Goal: Task Accomplishment & Management: Manage account settings

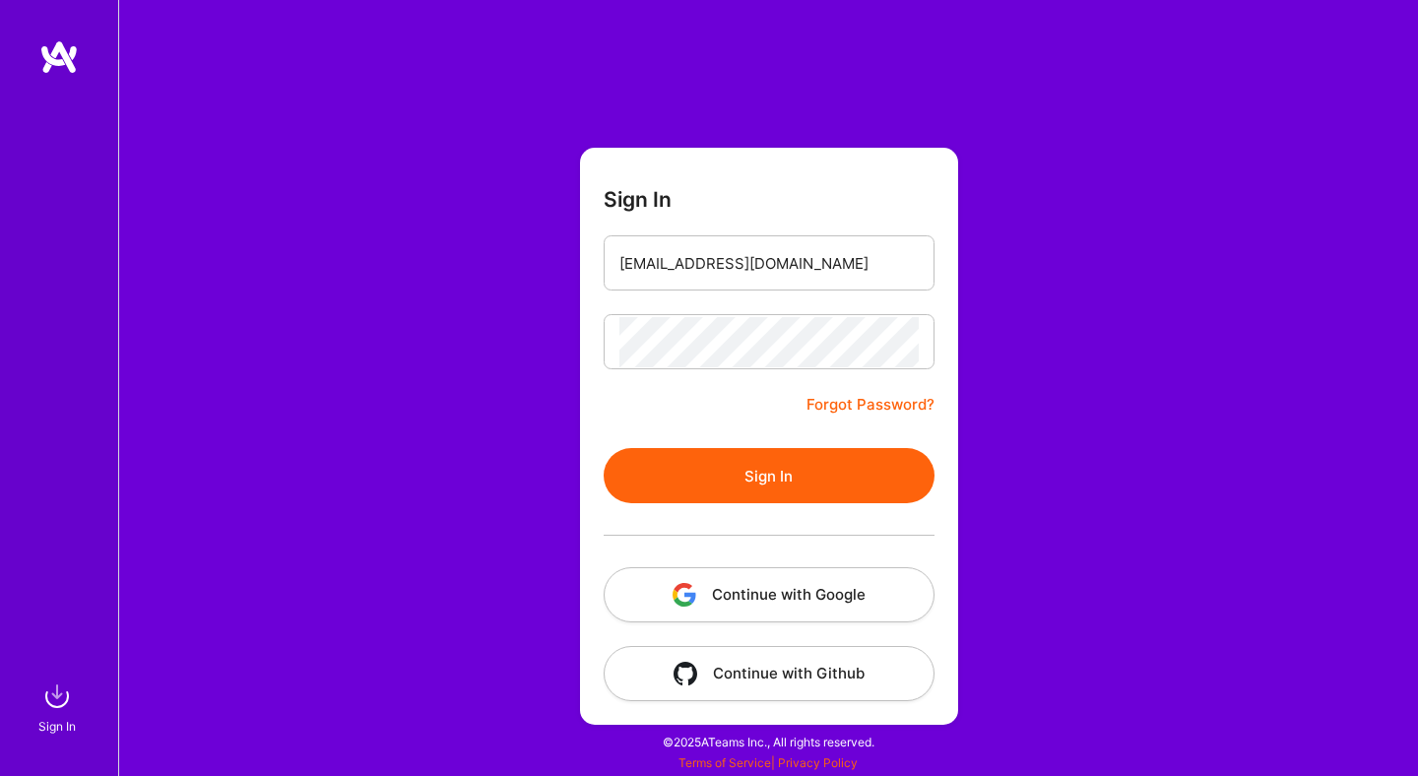
click at [683, 481] on button "Sign In" at bounding box center [769, 475] width 331 height 55
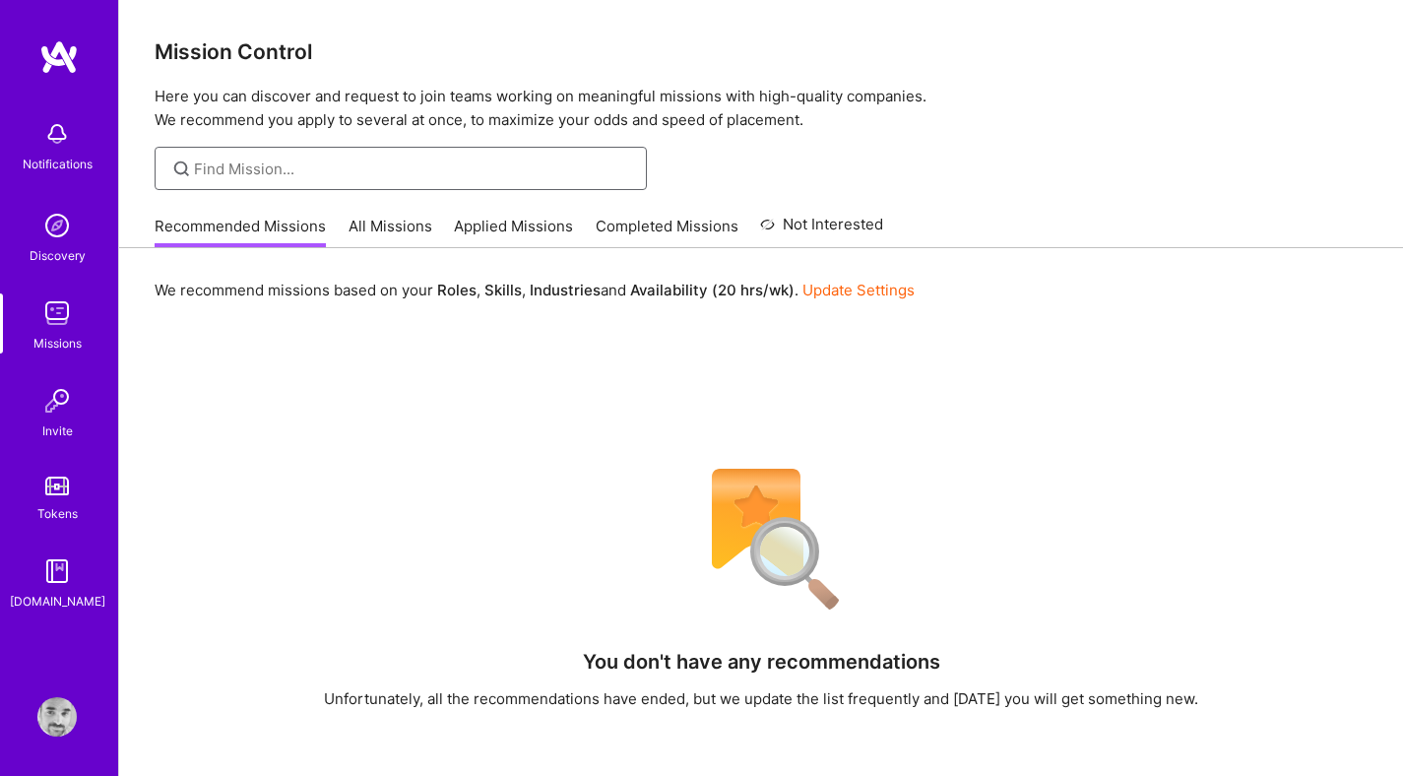
click at [329, 162] on input at bounding box center [413, 169] width 438 height 21
drag, startPoint x: 221, startPoint y: 164, endPoint x: 113, endPoint y: 164, distance: 107.3
click at [113, 164] on div "Notifications Discovery Missions Invite Tokens [DOMAIN_NAME] Profile Close Show…" at bounding box center [701, 545] width 1403 height 1091
type input "front"
drag, startPoint x: 236, startPoint y: 161, endPoint x: 124, endPoint y: 149, distance: 113.0
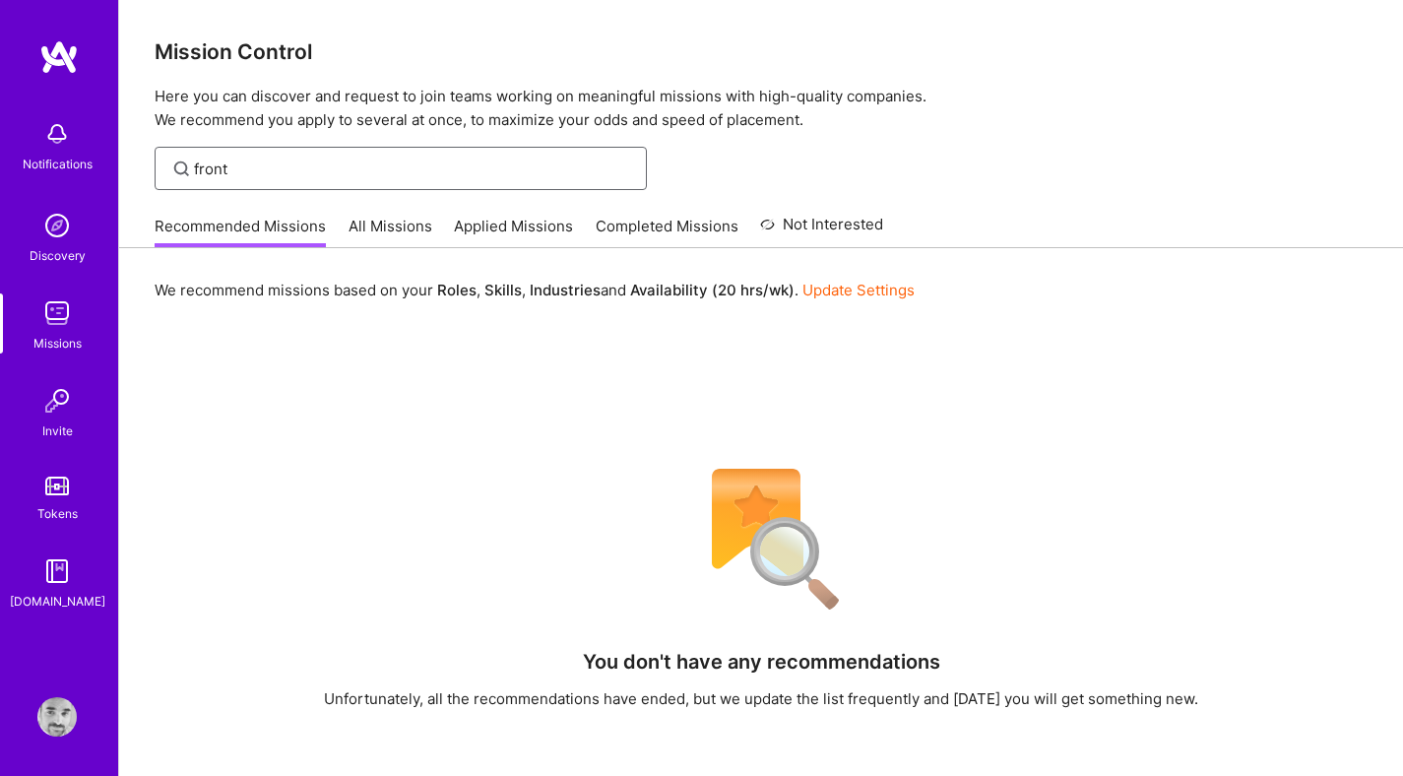
click at [124, 149] on div "front" at bounding box center [761, 168] width 1284 height 43
click at [379, 213] on div "Recommended Missions All Missions Applied Missions Completed Missions Not Inter…" at bounding box center [519, 226] width 729 height 42
click at [379, 223] on link "All Missions" at bounding box center [391, 232] width 84 height 32
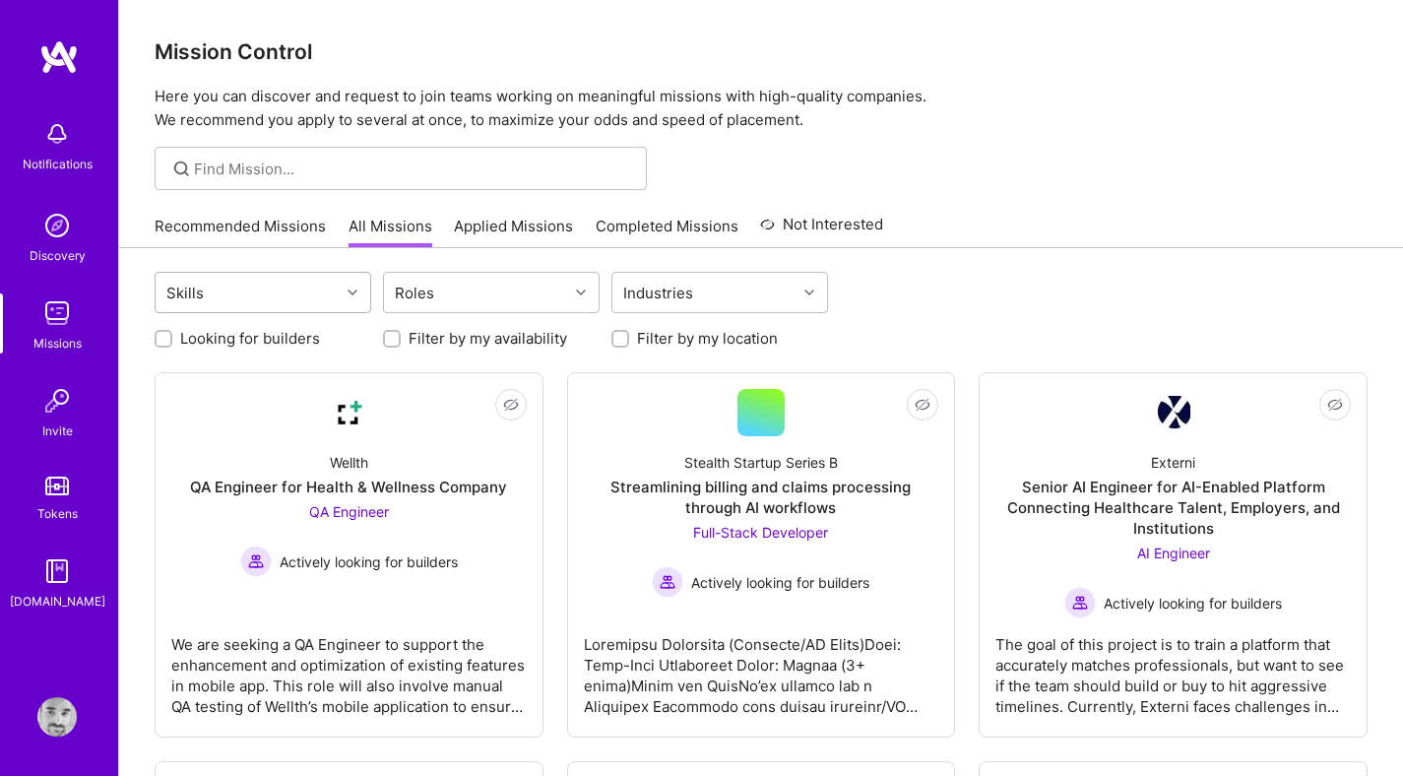
click at [282, 291] on div "Skills" at bounding box center [248, 292] width 184 height 39
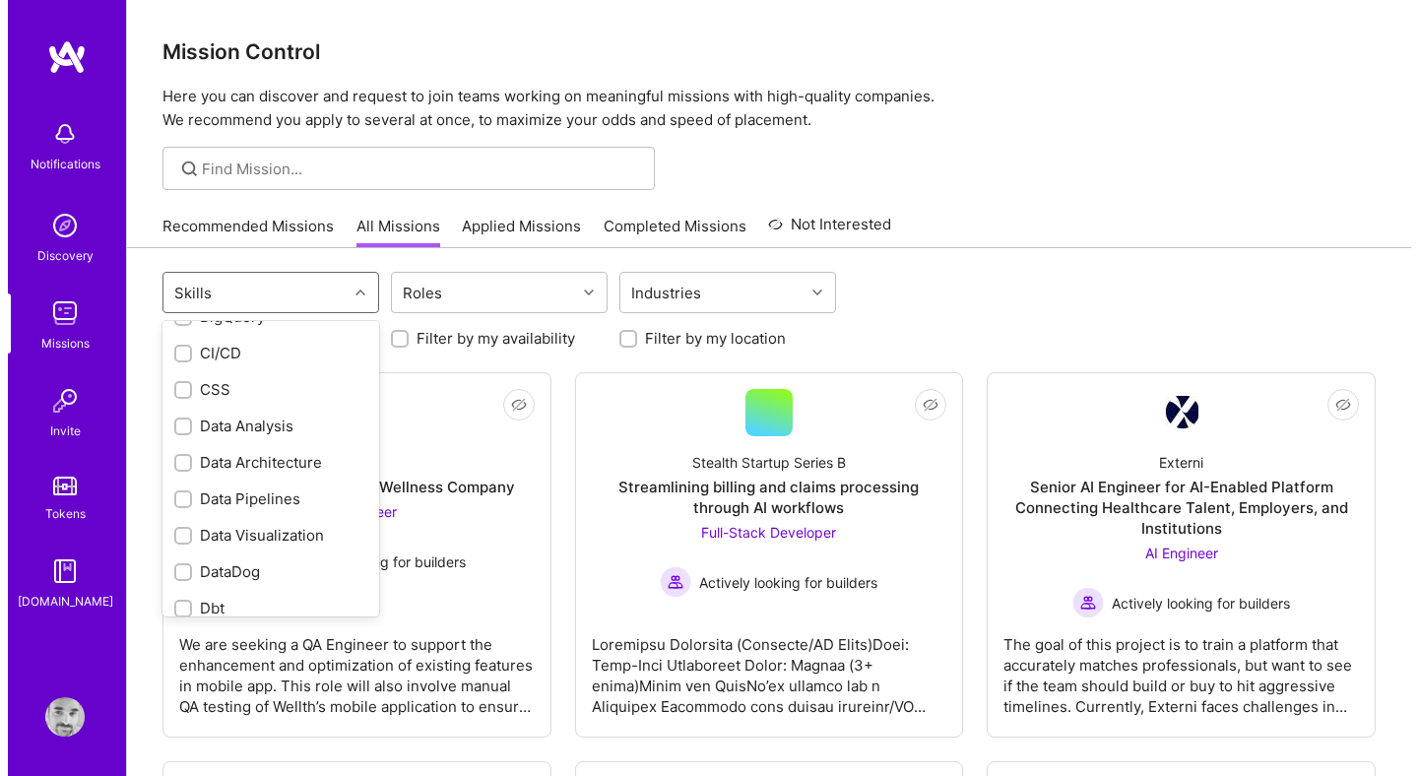
scroll to position [531, 0]
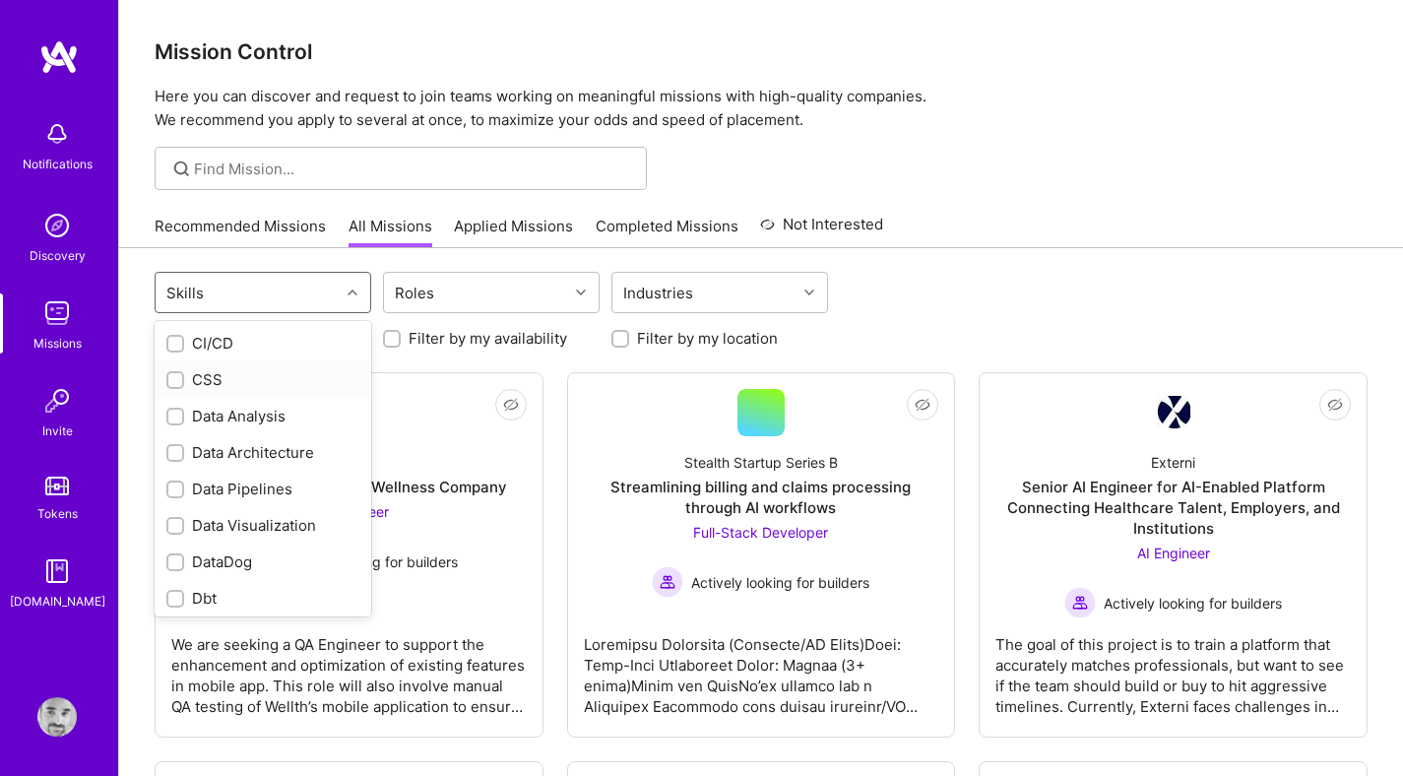
click at [179, 384] on input "checkbox" at bounding box center [177, 381] width 14 height 14
checkbox input "true"
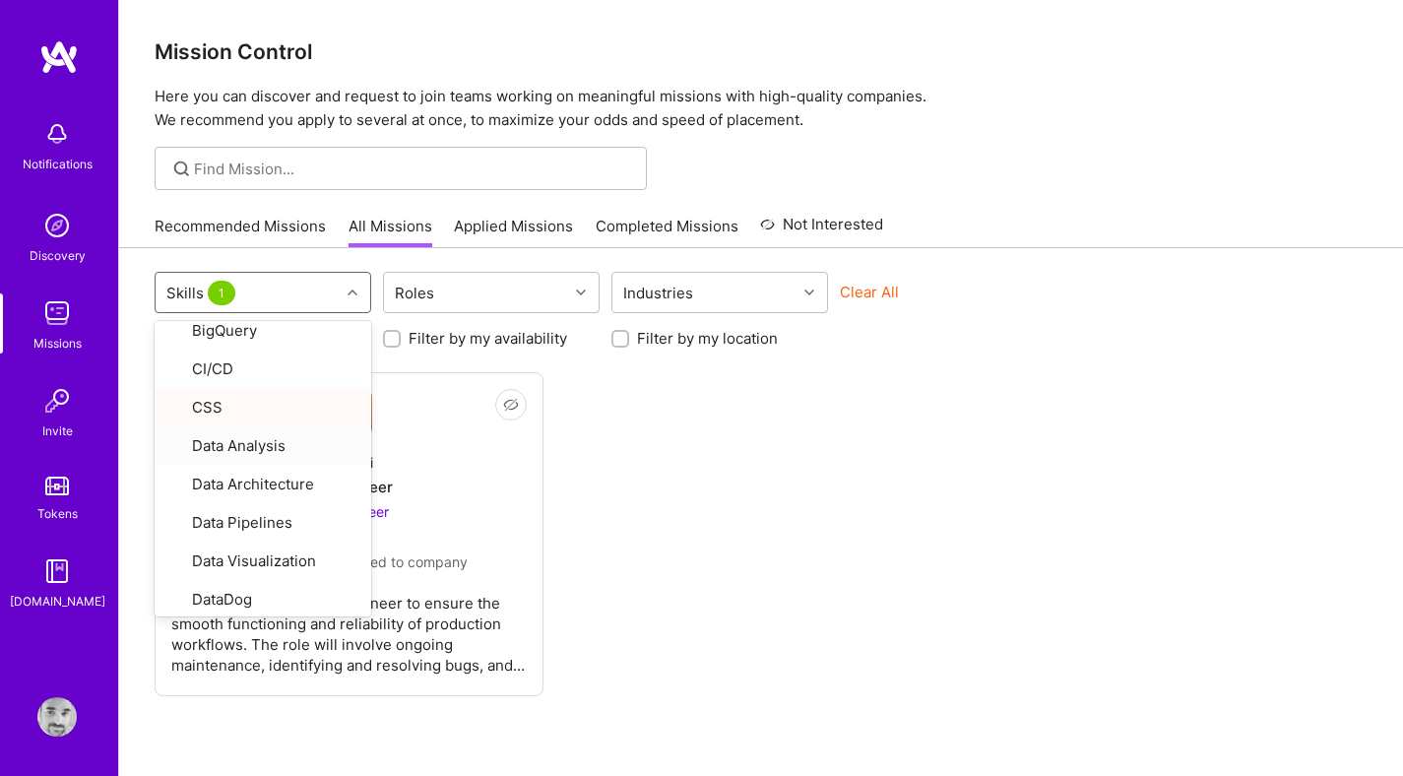
click at [799, 447] on div "Not Interested Luminai QA Engineer QA Engineer Builders proposed to company Lum…" at bounding box center [761, 534] width 1213 height 324
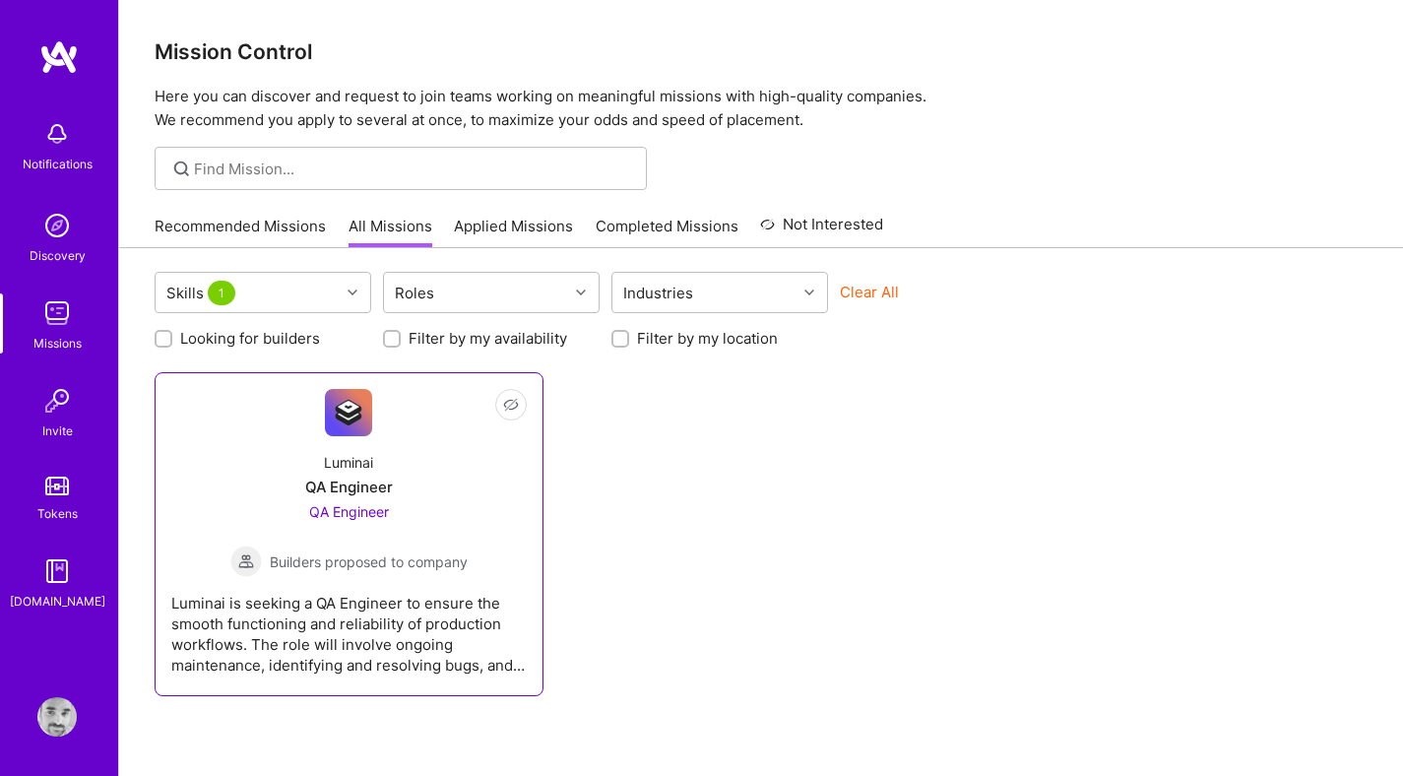
click at [351, 566] on span "Builders proposed to company" at bounding box center [369, 561] width 198 height 21
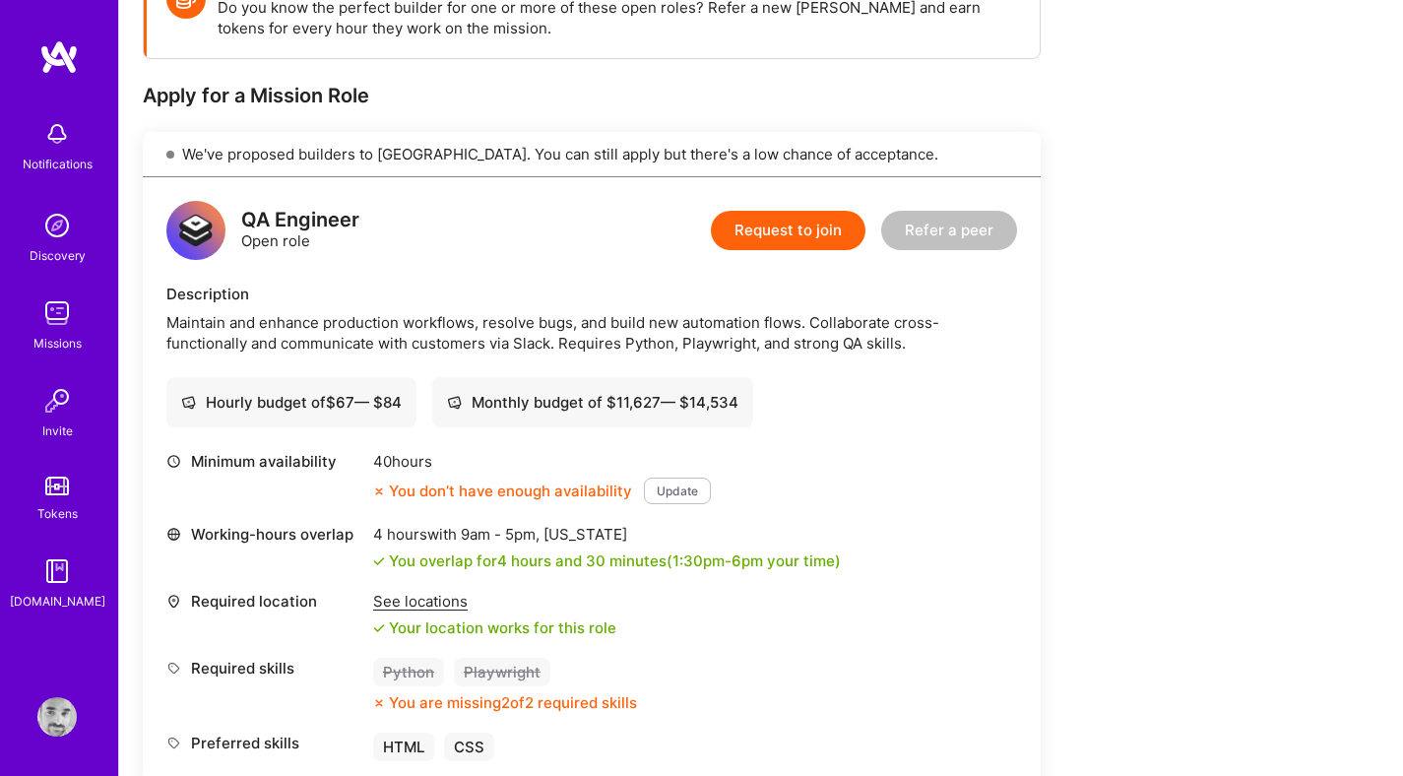
scroll to position [584, 0]
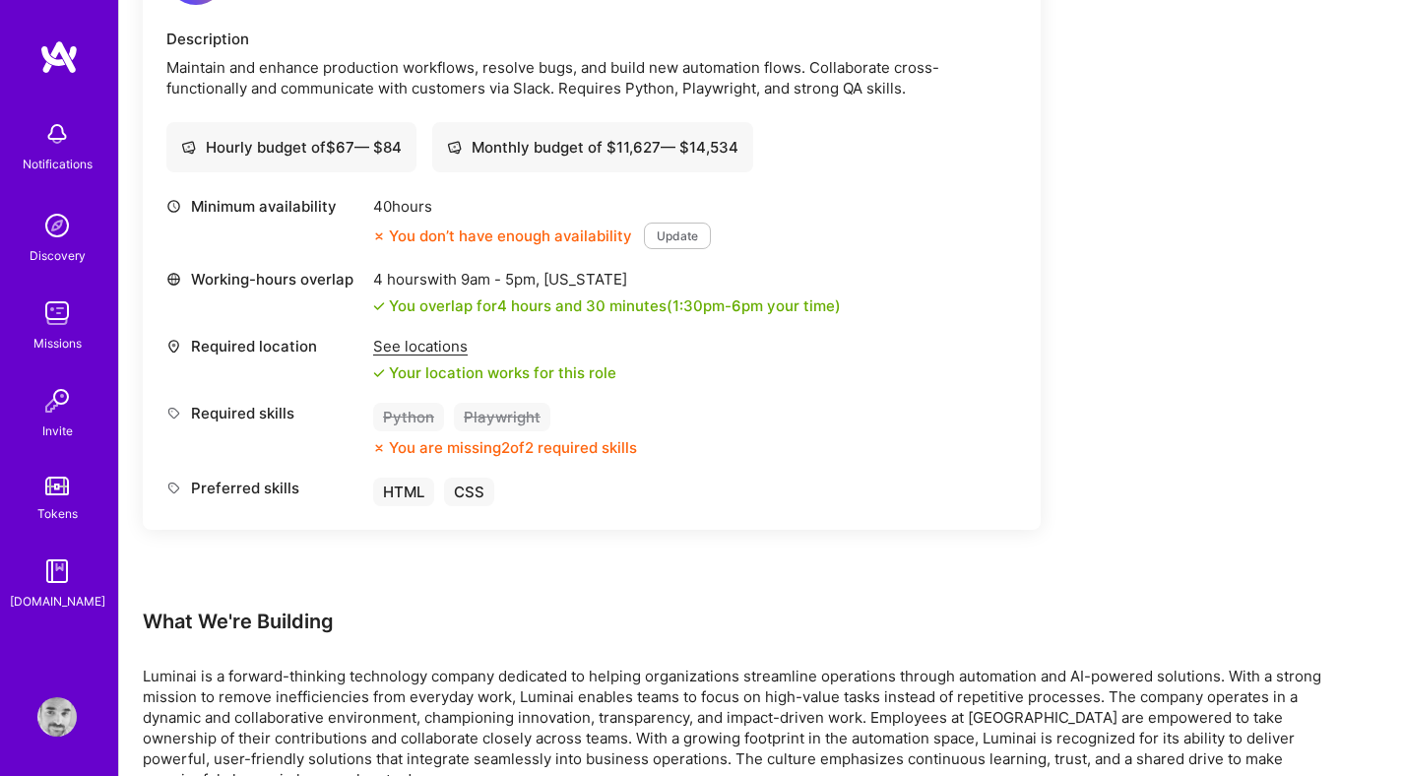
click at [672, 231] on button "Update" at bounding box center [677, 236] width 67 height 27
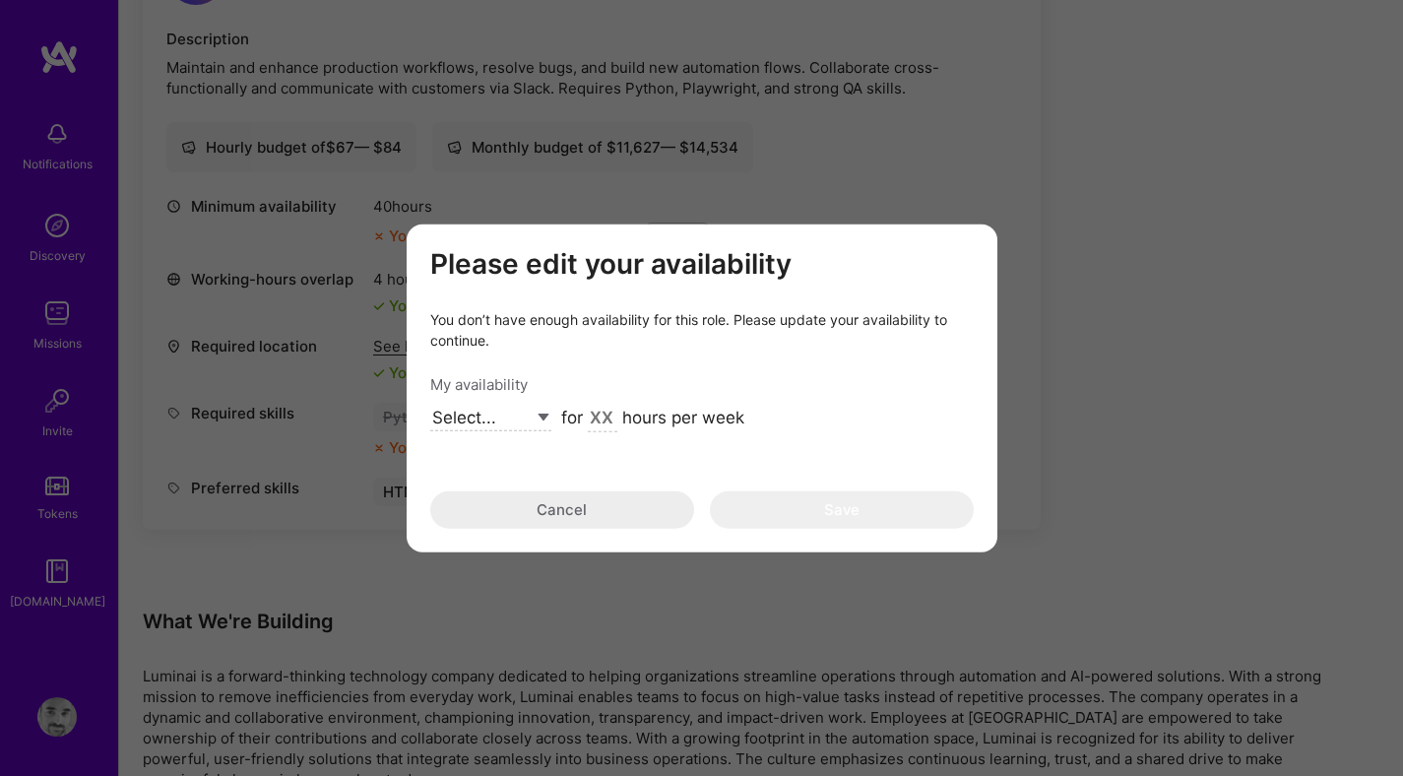
click at [486, 515] on button "Cancel" at bounding box center [562, 508] width 264 height 37
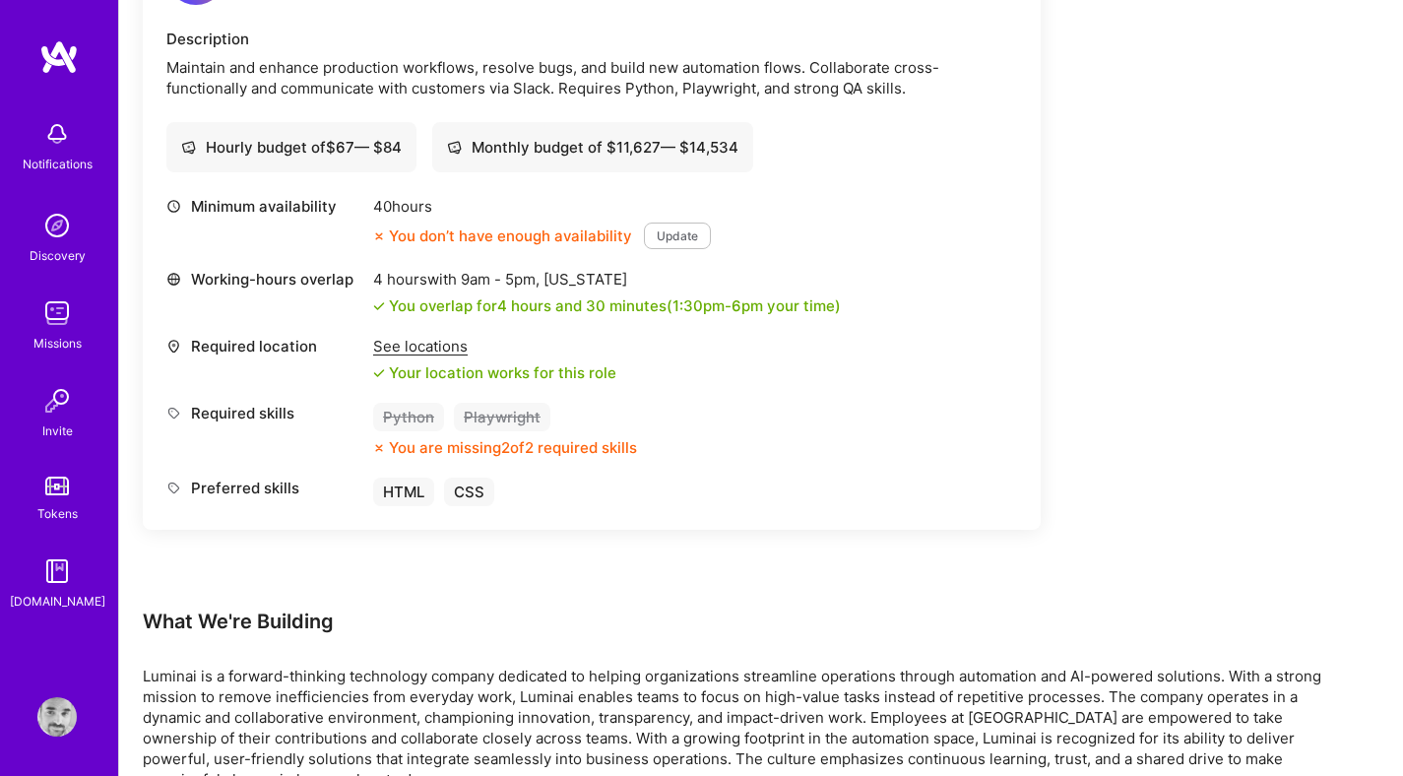
click at [60, 703] on img at bounding box center [56, 716] width 39 height 39
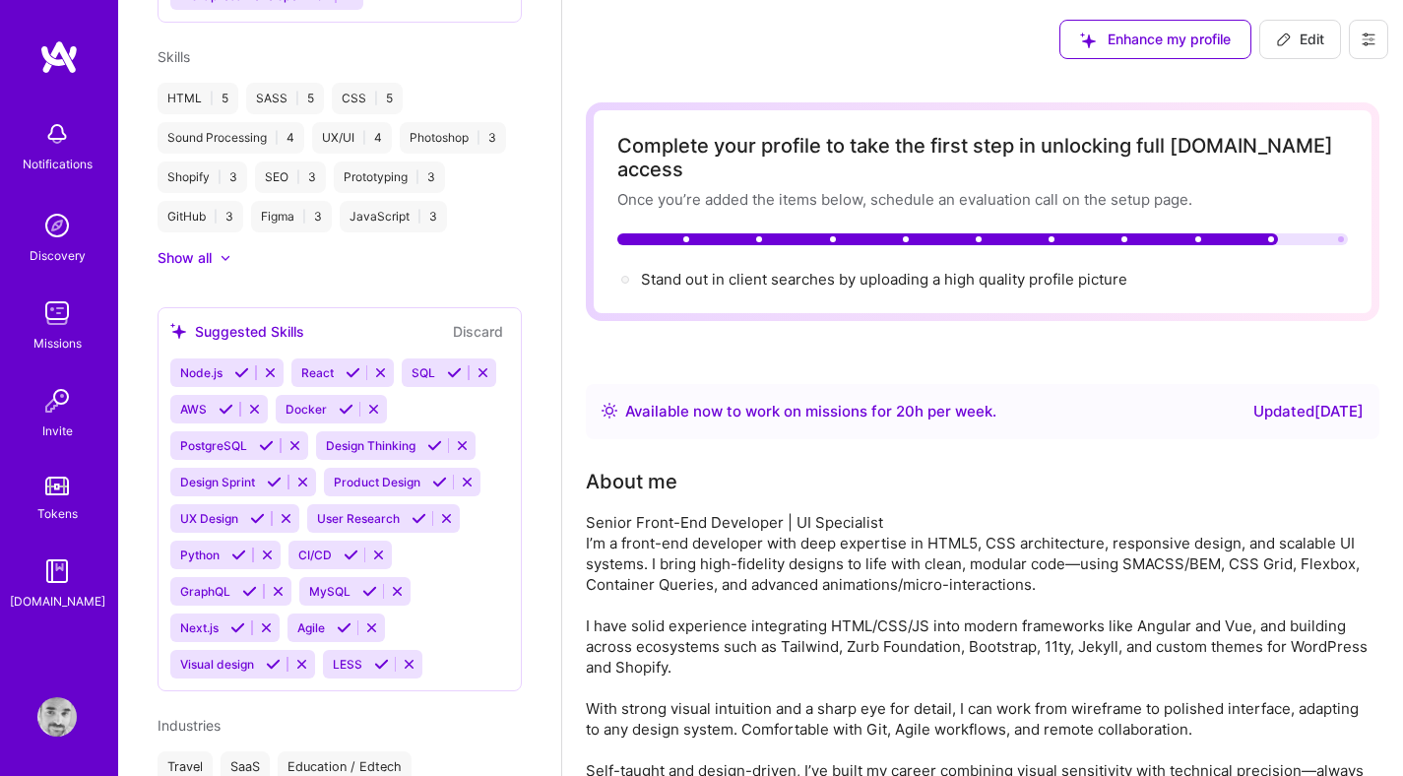
scroll to position [1069, 0]
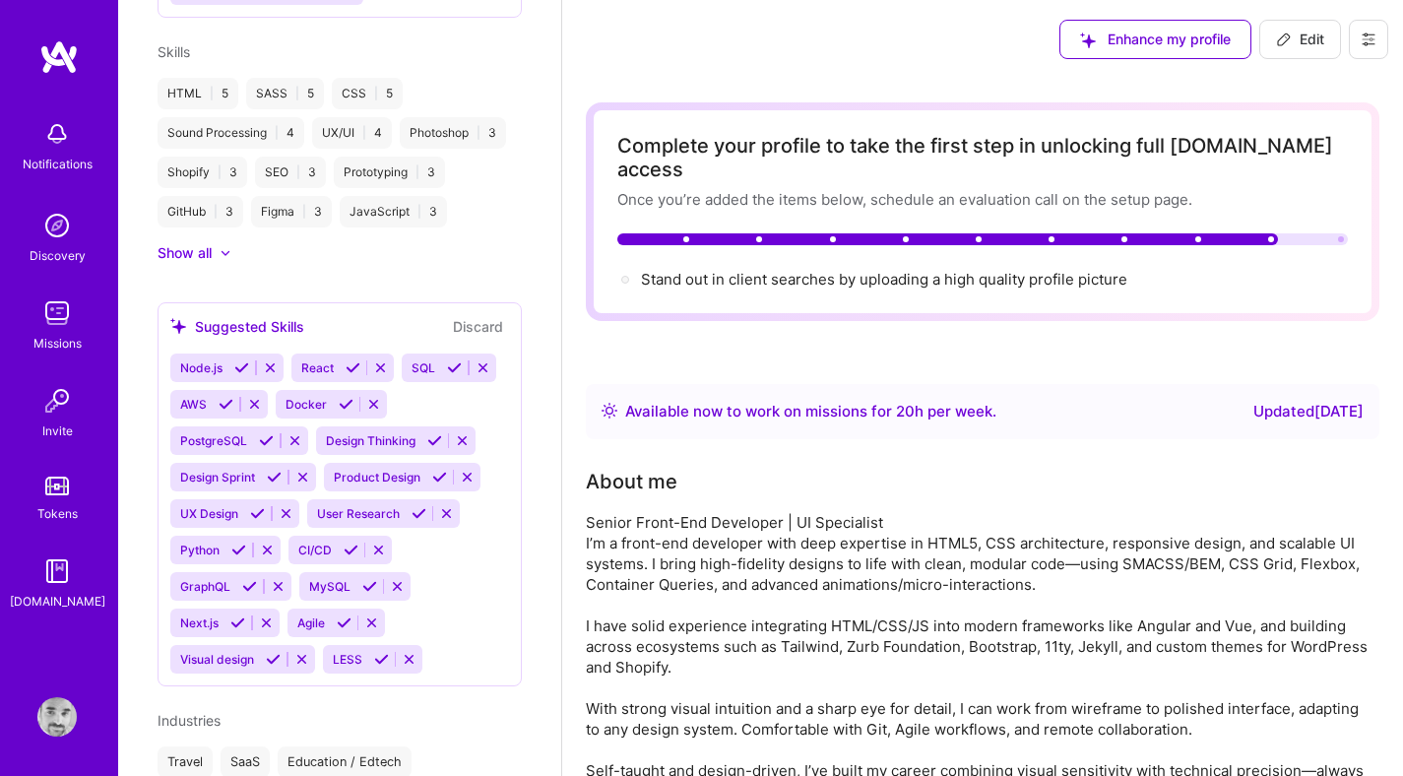
click at [181, 263] on div "Show all" at bounding box center [185, 253] width 54 height 20
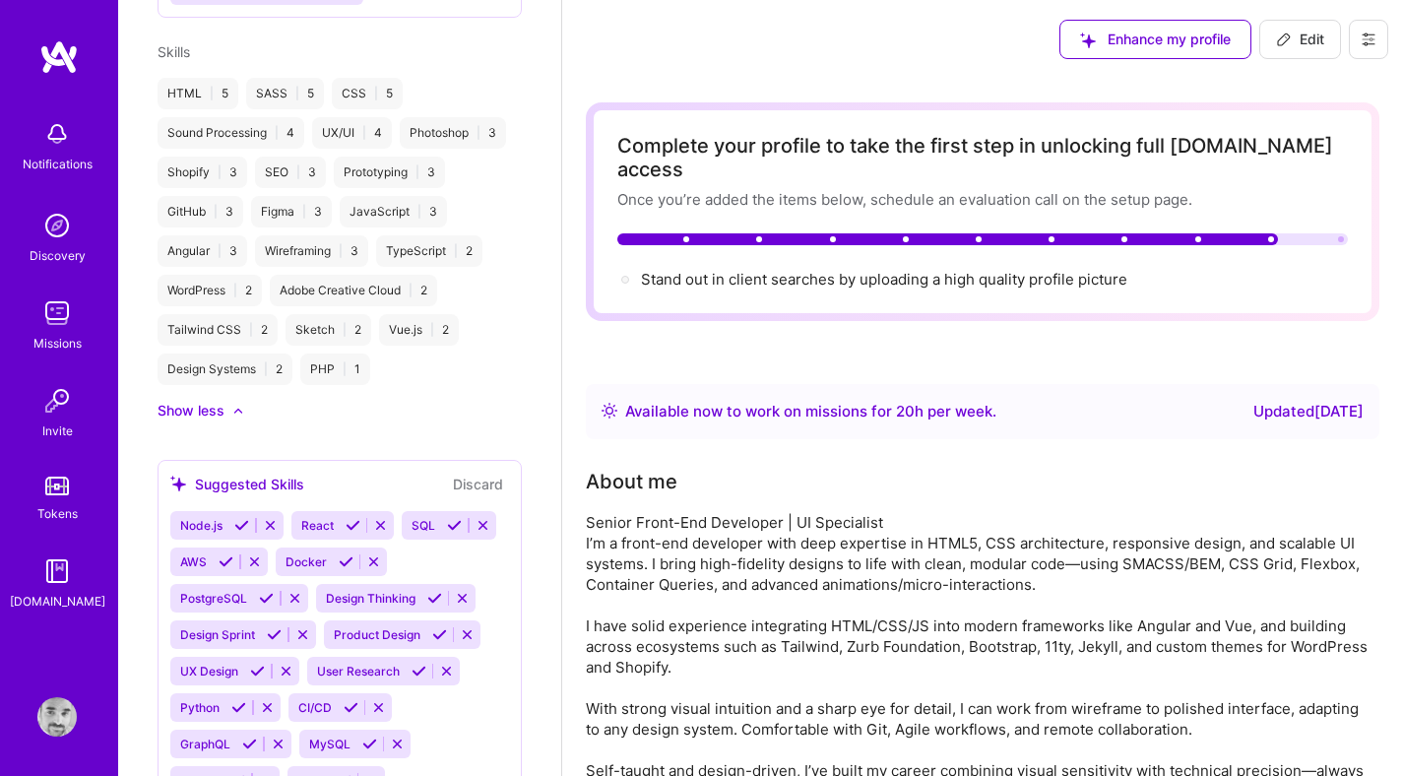
click at [247, 249] on div "Angular | 3" at bounding box center [203, 251] width 90 height 32
click at [247, 251] on div "Angular | 3" at bounding box center [203, 251] width 90 height 32
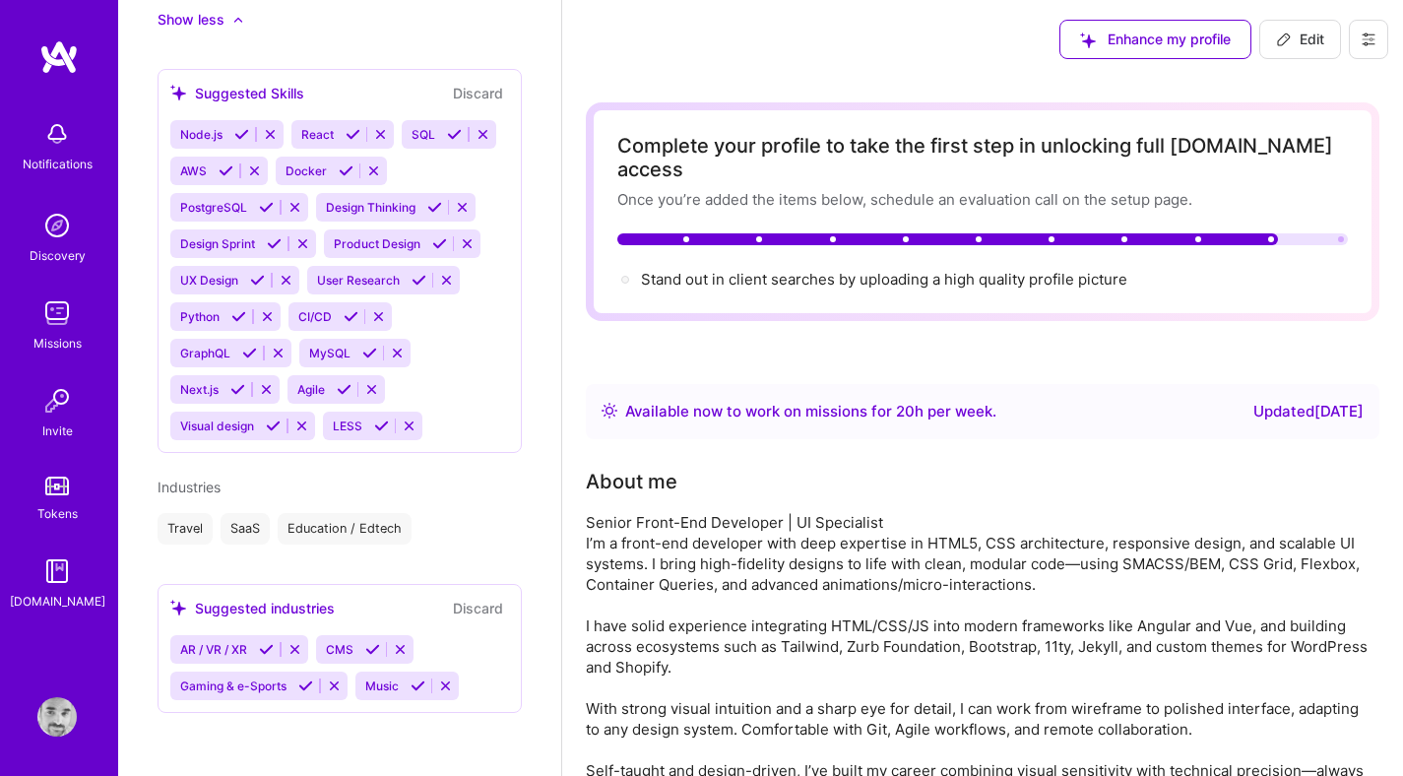
scroll to position [1484, 0]
